Goal: Task Accomplishment & Management: Manage account settings

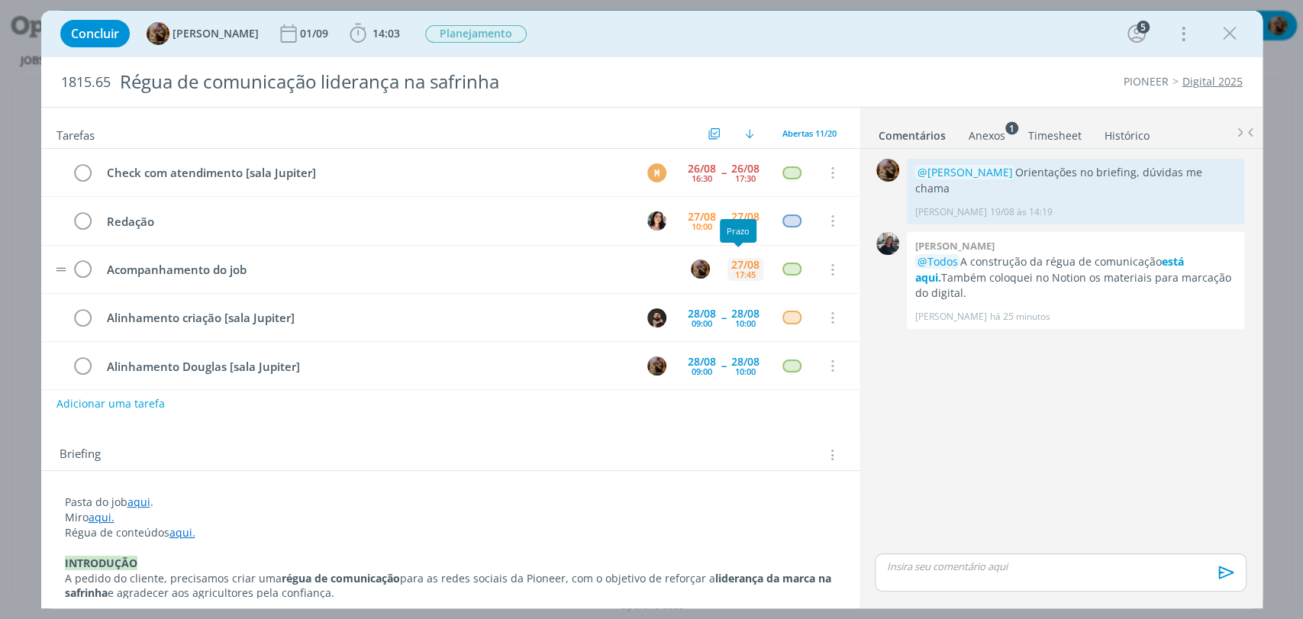
click at [736, 264] on div "27/08" at bounding box center [745, 264] width 28 height 11
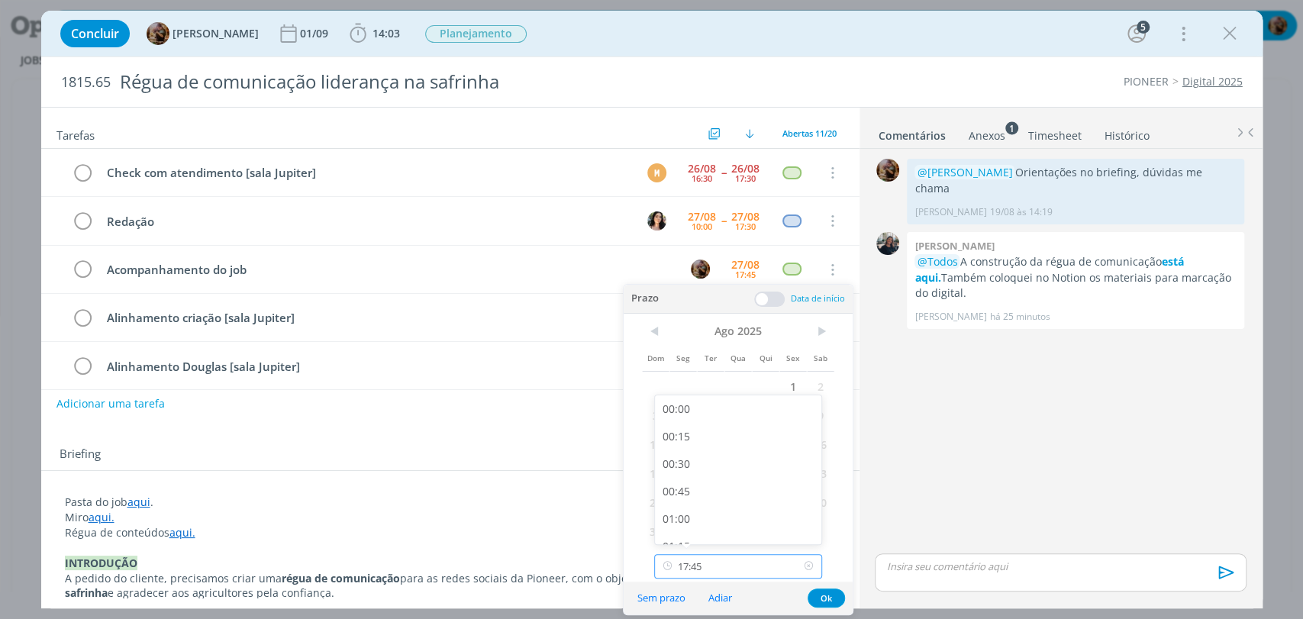
click at [770, 569] on input "17:45" at bounding box center [738, 566] width 168 height 24
click at [708, 472] on div "18:00" at bounding box center [740, 467] width 170 height 27
type input "18:00"
click at [828, 606] on button "Ok" at bounding box center [825, 597] width 37 height 19
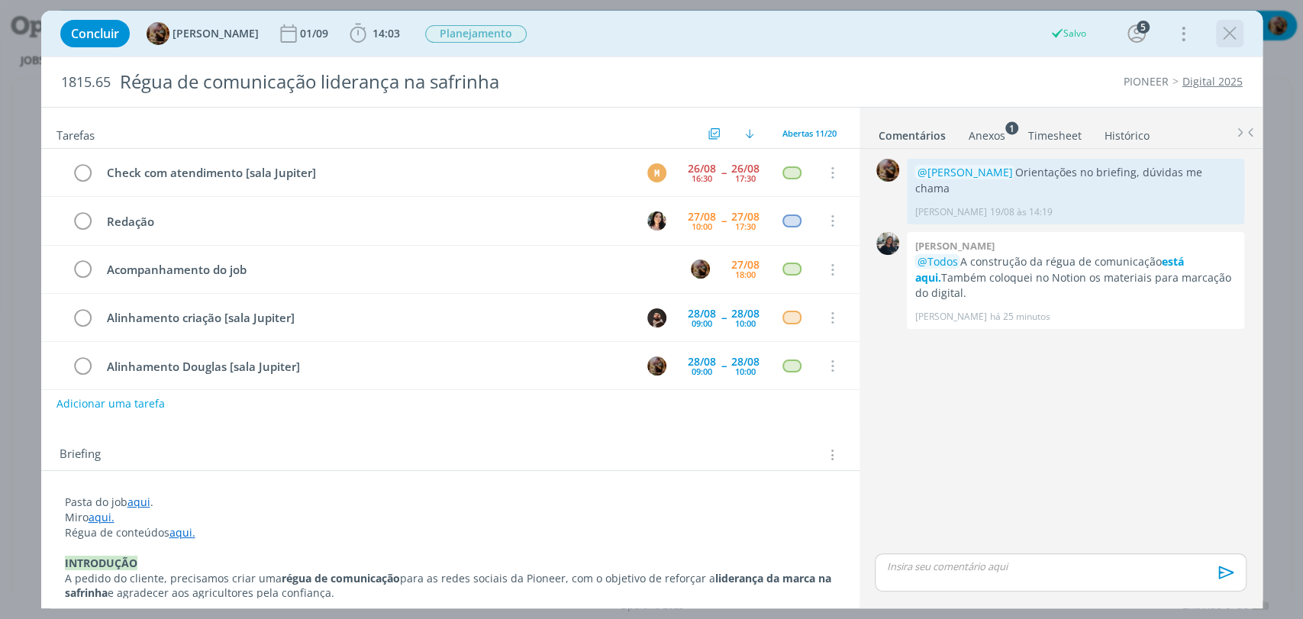
click at [1229, 40] on icon "dialog" at bounding box center [1229, 33] width 23 height 23
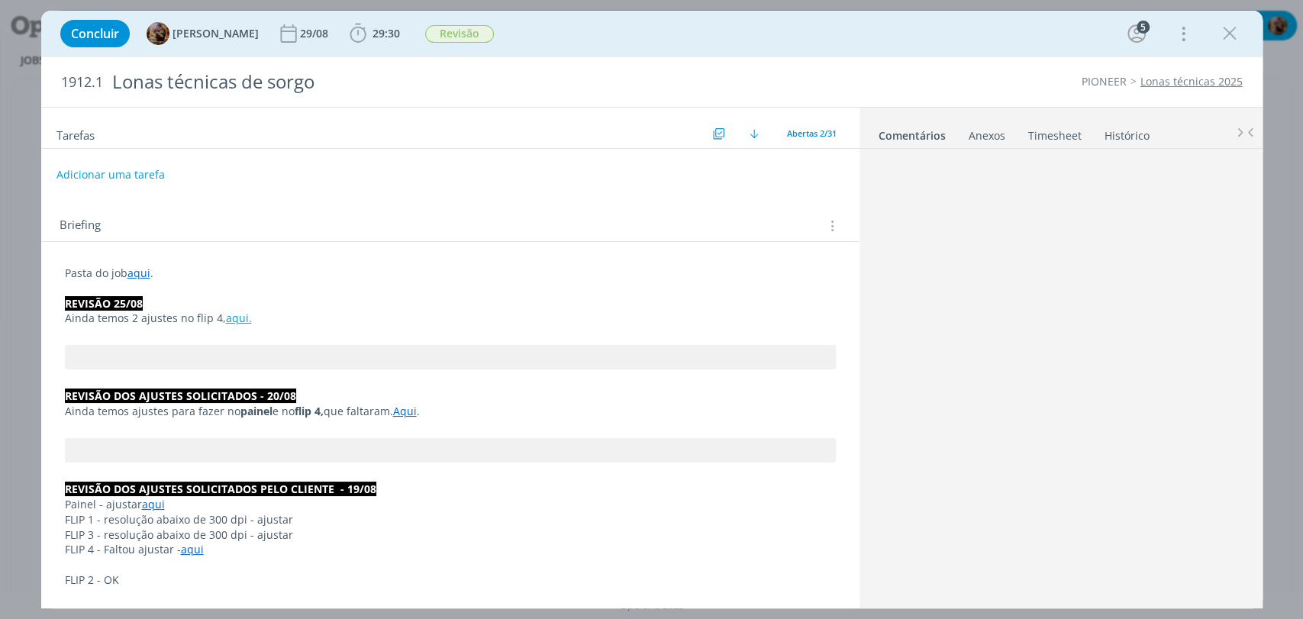
scroll to position [1100, 0]
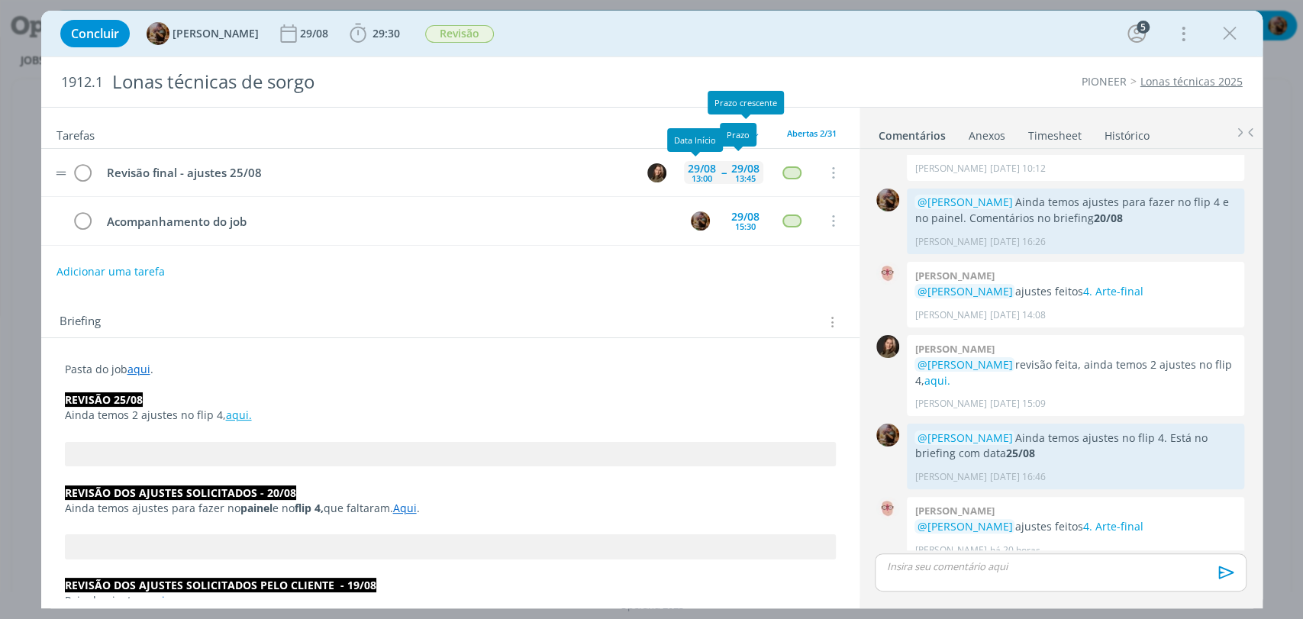
click at [709, 165] on div "[DATE] 13:00" at bounding box center [702, 172] width 36 height 23
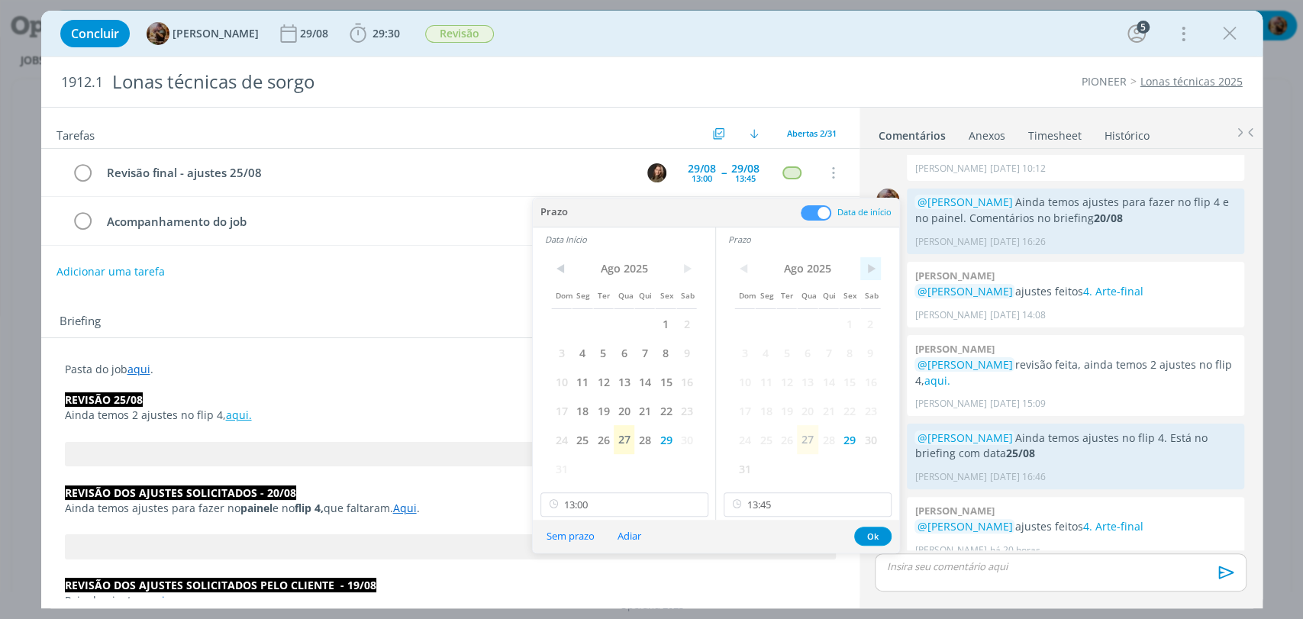
click at [875, 270] on span ">" at bounding box center [870, 268] width 21 height 23
click at [788, 322] on span "2" at bounding box center [786, 323] width 21 height 29
click at [686, 269] on span ">" at bounding box center [686, 268] width 21 height 23
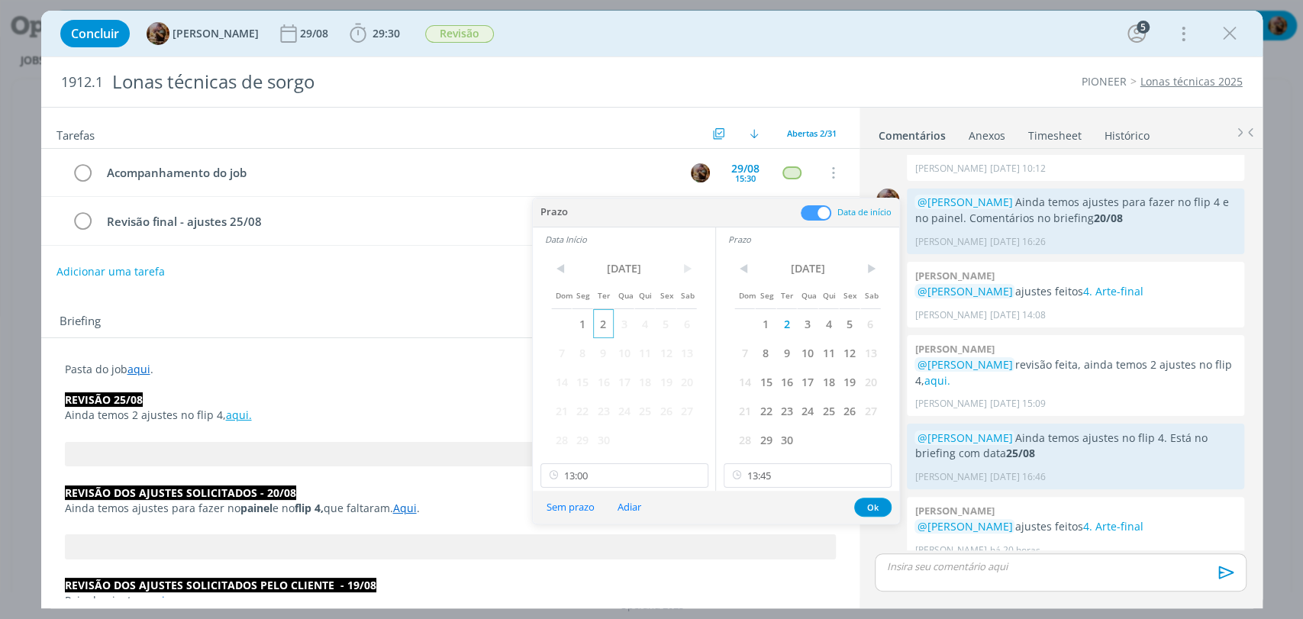
click at [607, 323] on span "2" at bounding box center [603, 323] width 21 height 29
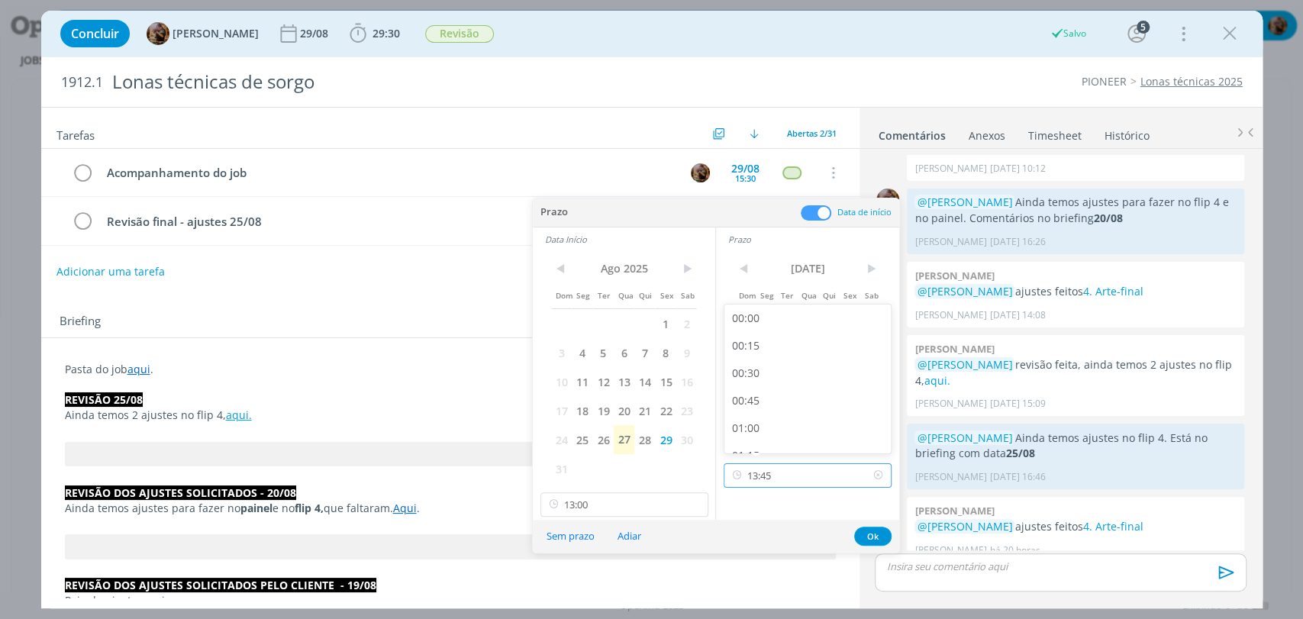
click at [765, 478] on input "13:45" at bounding box center [807, 475] width 168 height 24
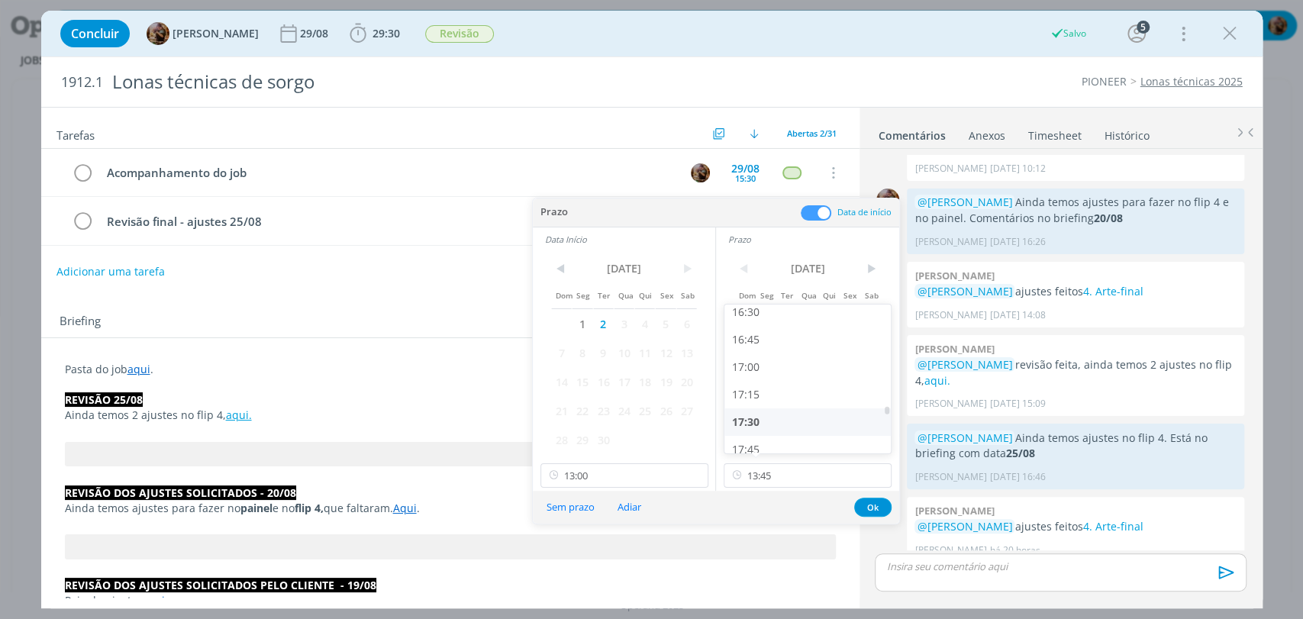
click at [778, 420] on div "17:30" at bounding box center [809, 421] width 170 height 27
type input "17:30"
click at [656, 467] on input "13:00" at bounding box center [624, 475] width 168 height 24
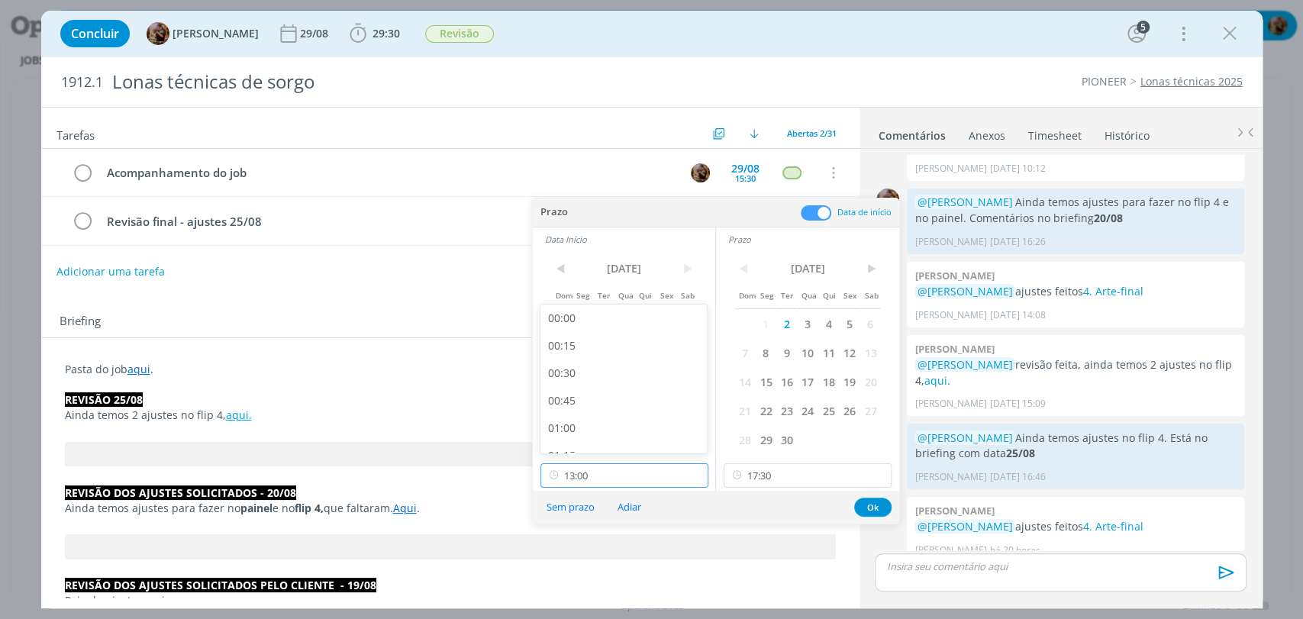
scroll to position [1736, 0]
click at [615, 392] on div "16:30" at bounding box center [625, 395] width 170 height 27
type input "16:30"
click at [865, 503] on button "Ok" at bounding box center [872, 507] width 37 height 19
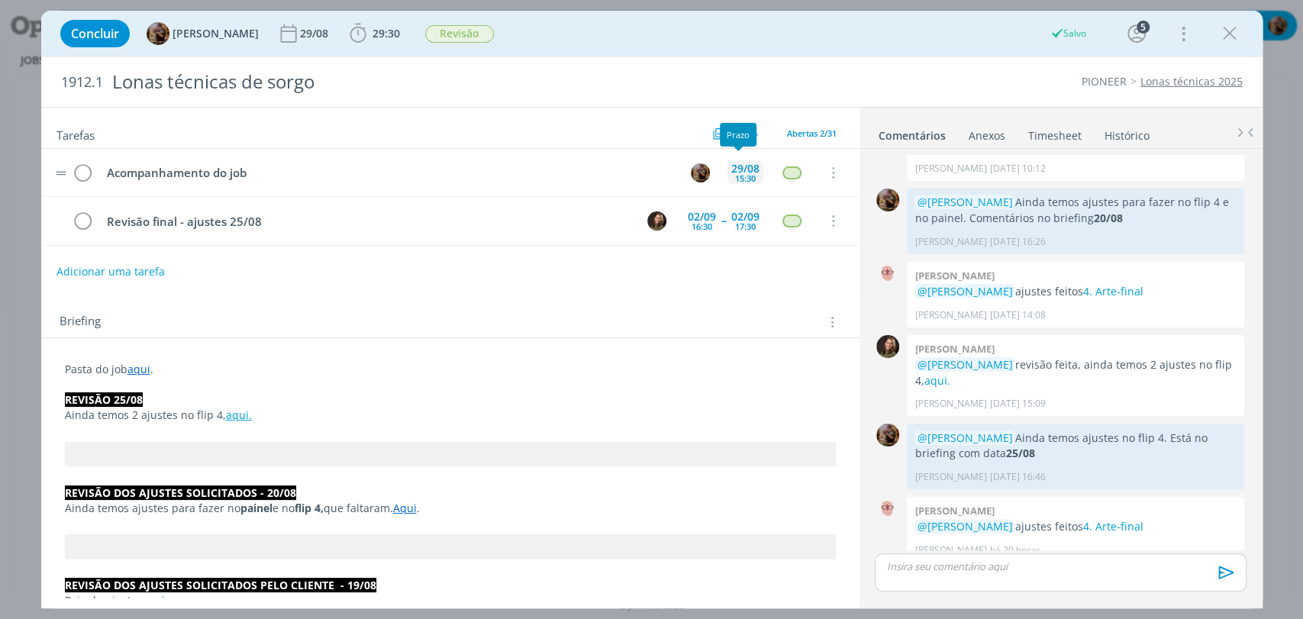
click at [739, 169] on div "29/08" at bounding box center [745, 168] width 28 height 11
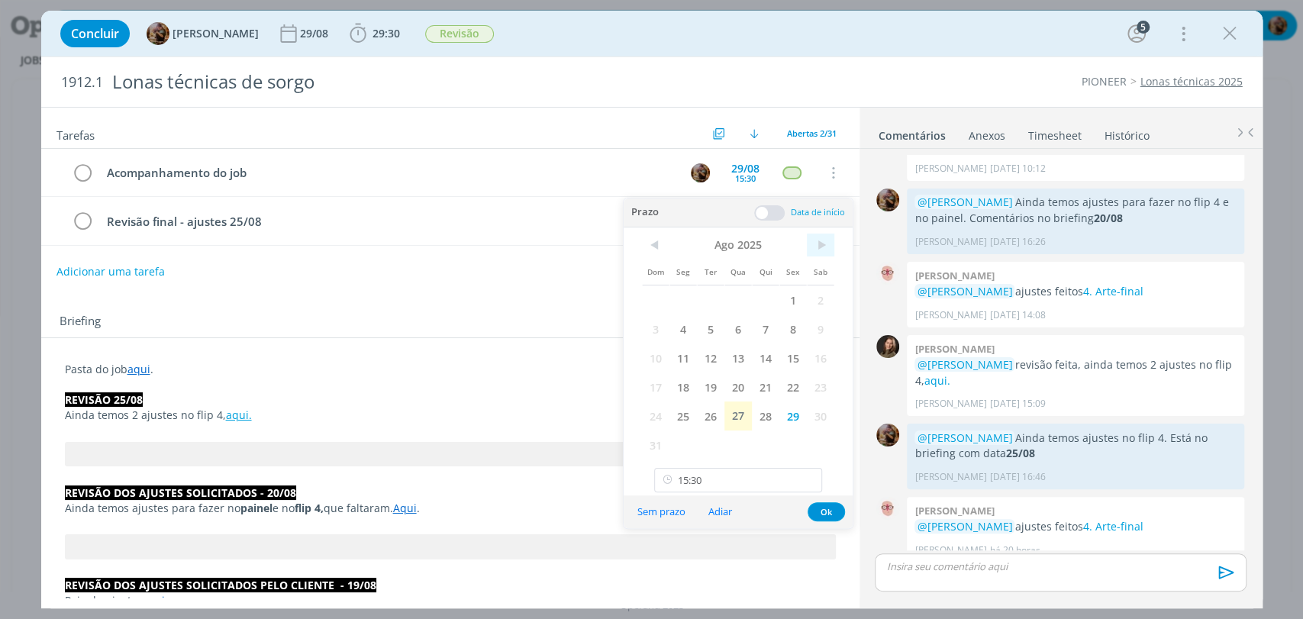
click at [812, 253] on span ">" at bounding box center [820, 245] width 27 height 23
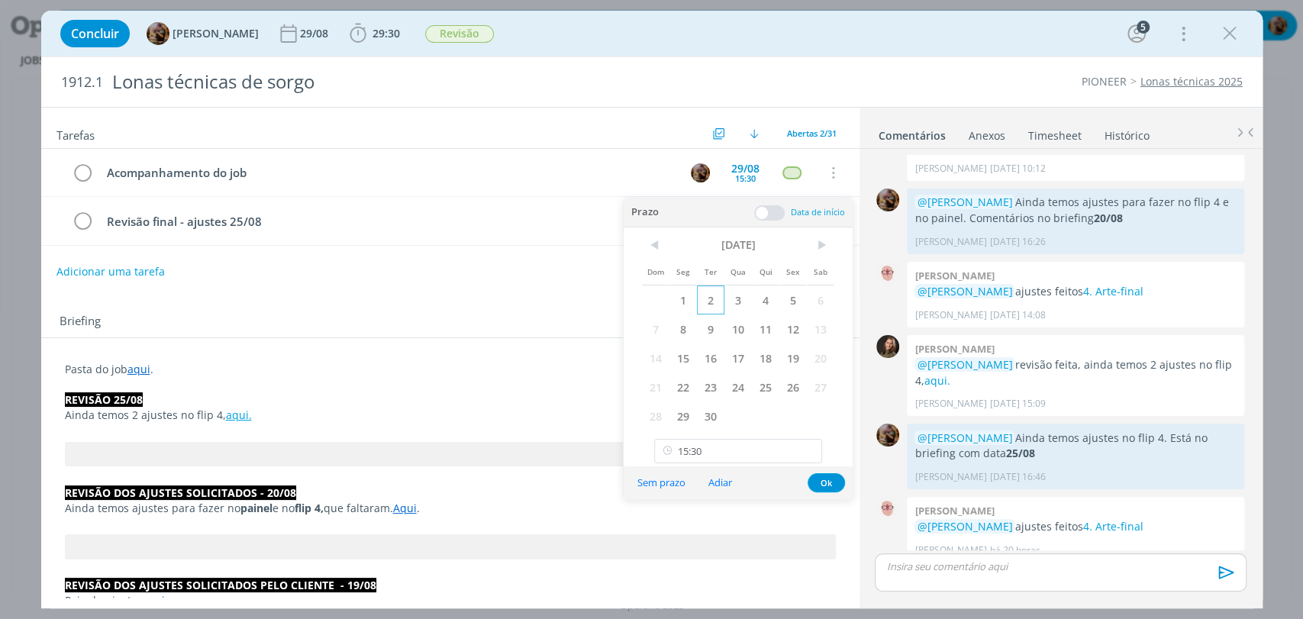
click at [698, 309] on span "2" at bounding box center [710, 299] width 27 height 29
click at [776, 443] on input "15:30" at bounding box center [738, 451] width 168 height 24
click at [728, 346] on div "18:00" at bounding box center [740, 345] width 170 height 27
type input "18:00"
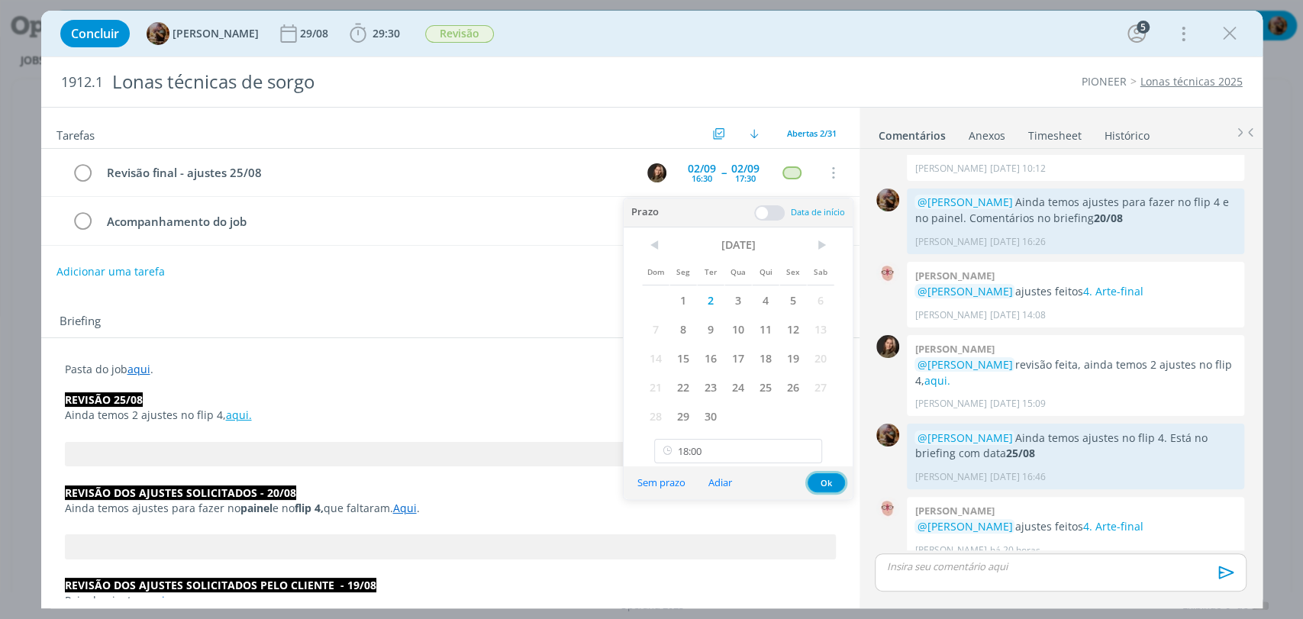
click at [829, 488] on button "Ok" at bounding box center [825, 482] width 37 height 19
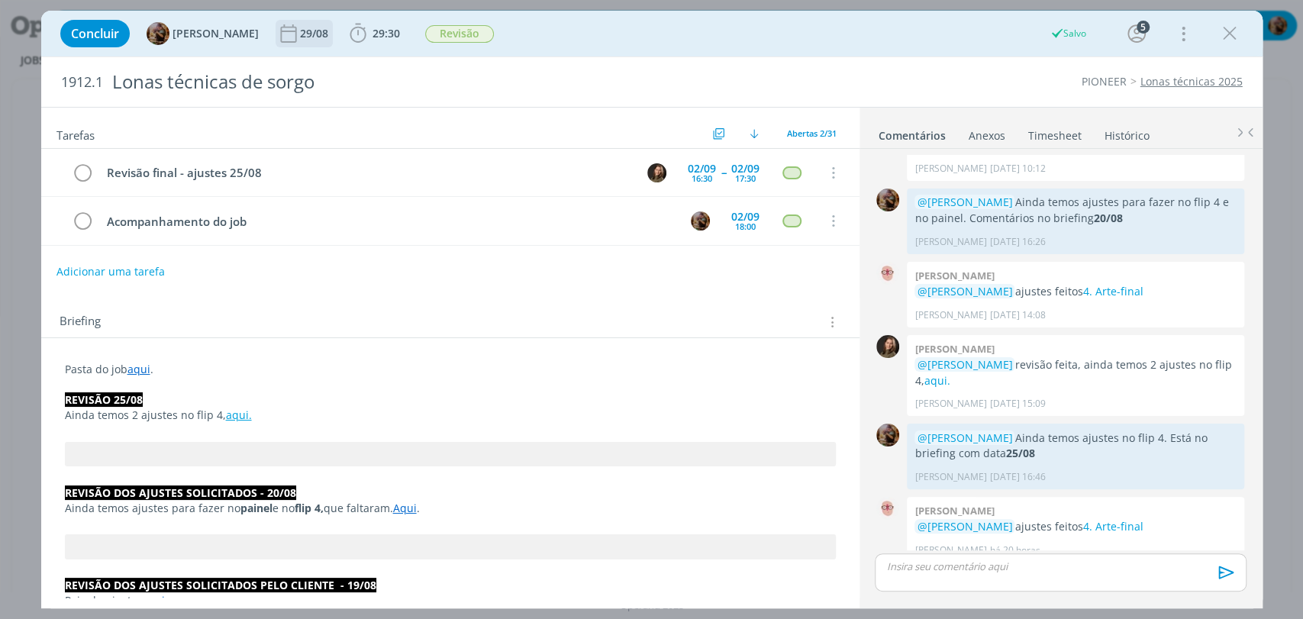
click at [331, 35] on div "29/08" at bounding box center [315, 33] width 31 height 11
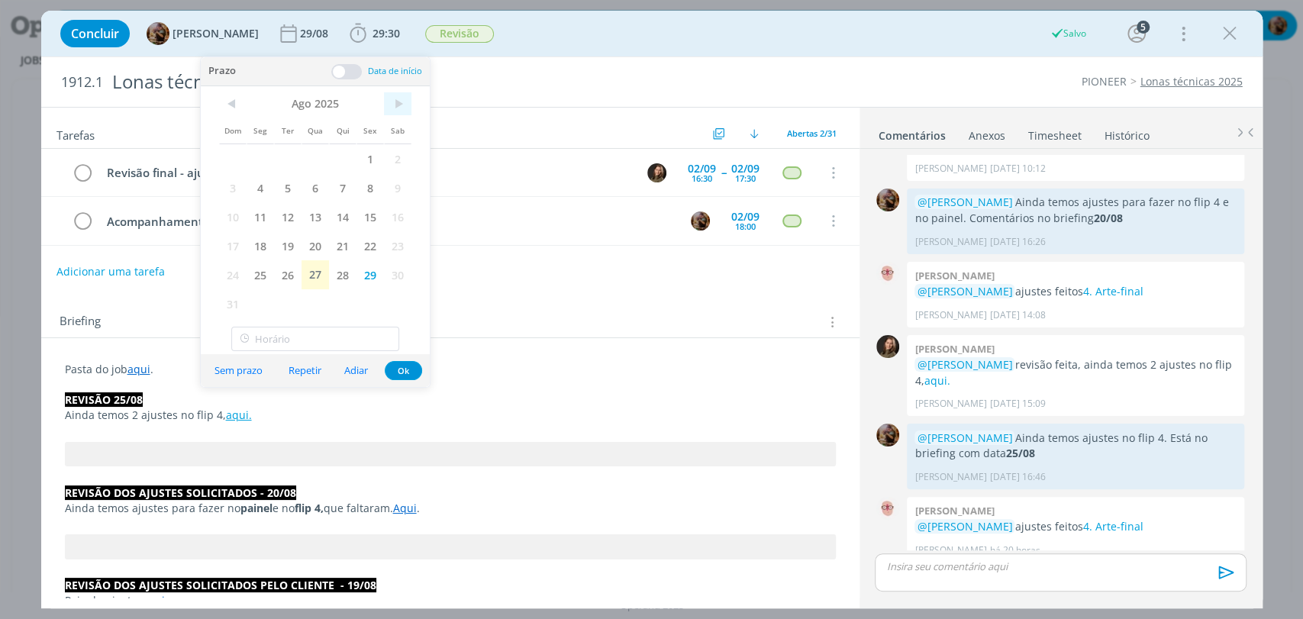
click at [405, 107] on span ">" at bounding box center [397, 103] width 27 height 23
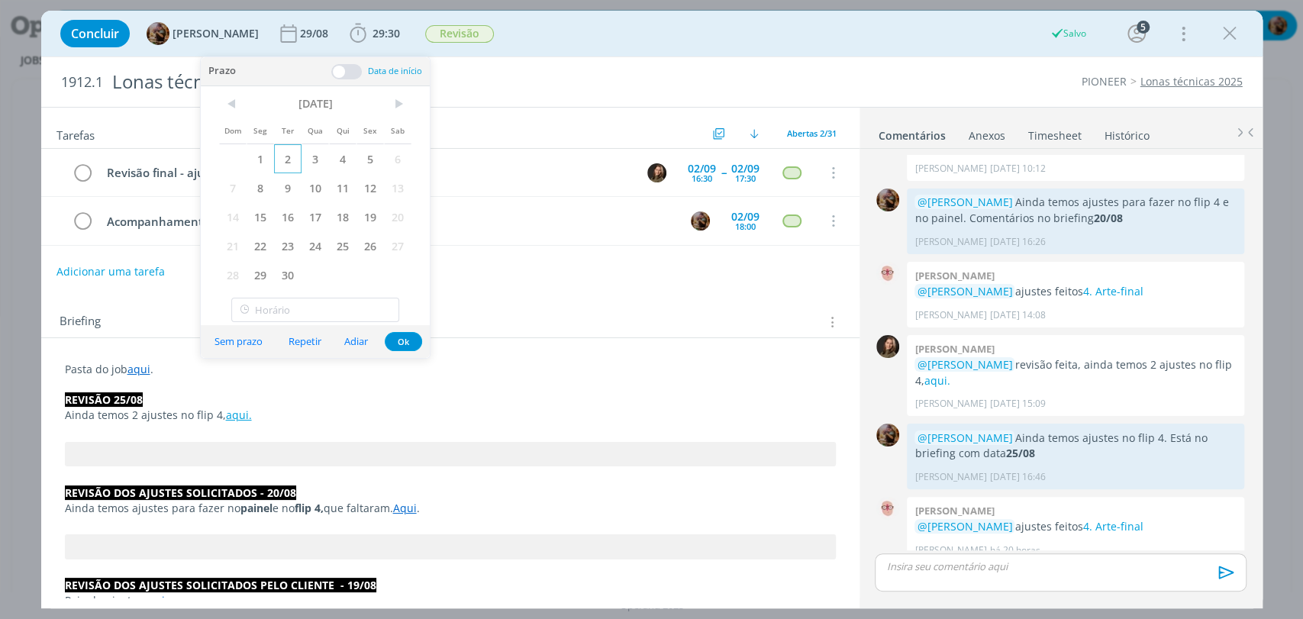
click at [285, 157] on span "2" at bounding box center [287, 158] width 27 height 29
click at [407, 341] on button "Ok" at bounding box center [403, 341] width 37 height 19
